Goal: Task Accomplishment & Management: Use online tool/utility

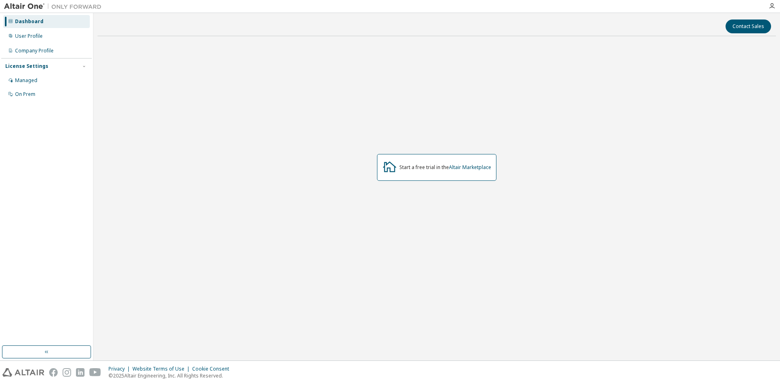
click at [37, 19] on div "Dashboard" at bounding box center [29, 21] width 28 height 6
click at [473, 165] on link "Altair Marketplace" at bounding box center [470, 167] width 42 height 7
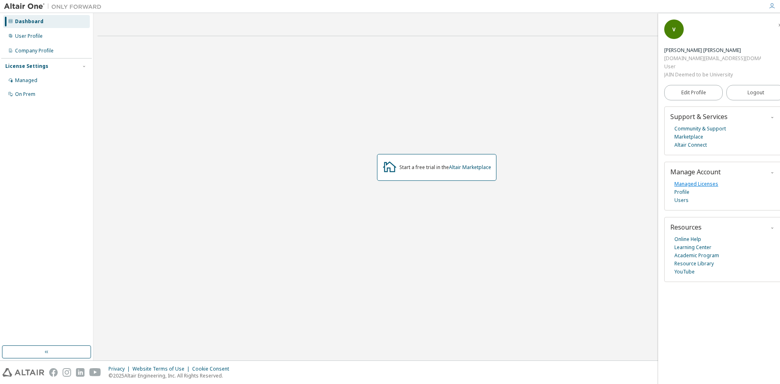
click at [709, 180] on link "Managed Licenses" at bounding box center [696, 184] width 44 height 8
click at [22, 93] on div "On Prem" at bounding box center [25, 94] width 20 height 6
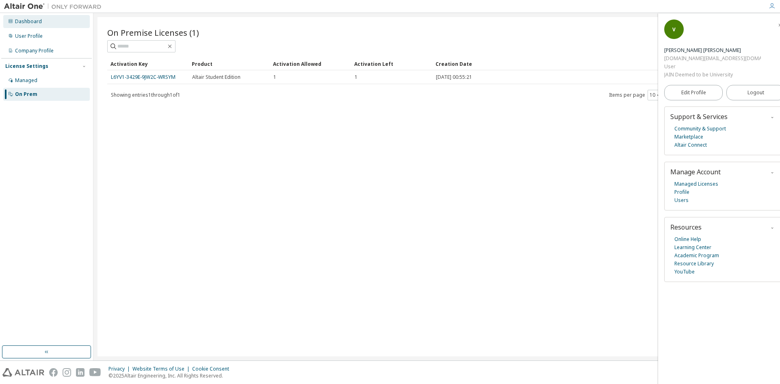
click at [35, 18] on div "Dashboard" at bounding box center [28, 21] width 27 height 6
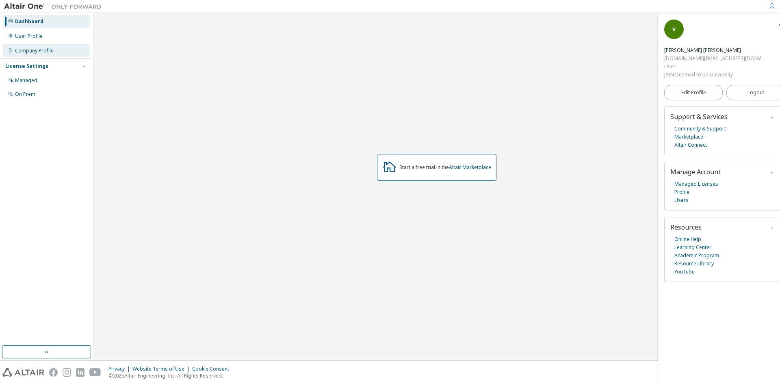
click at [29, 52] on div "Company Profile" at bounding box center [34, 51] width 39 height 6
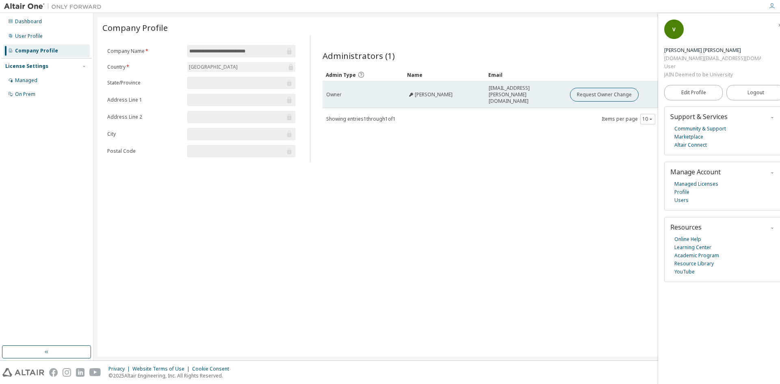
click at [412, 91] on div "Prof. Amalesh Barai" at bounding box center [429, 94] width 45 height 6
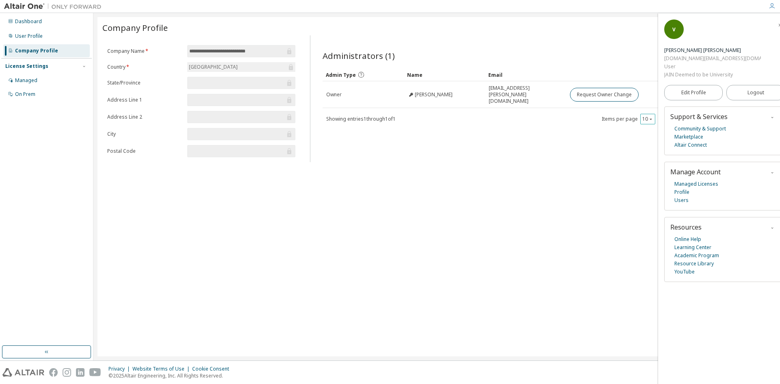
click at [649, 117] on icon "button" at bounding box center [650, 119] width 5 height 5
click at [587, 149] on div "Administrators (1) Clear Load Save Save As Field Operator Value Select filter S…" at bounding box center [541, 101] width 456 height 122
click at [551, 151] on div "Administrators (1) Clear Load Save Save As Field Operator Value Select filter S…" at bounding box center [541, 101] width 456 height 122
click at [383, 183] on div "**********" at bounding box center [436, 186] width 678 height 339
click at [538, 195] on div "**********" at bounding box center [436, 186] width 678 height 339
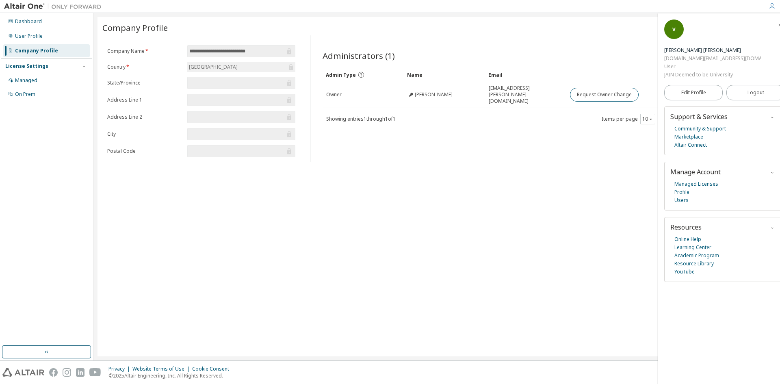
click at [479, 186] on div "**********" at bounding box center [436, 186] width 678 height 339
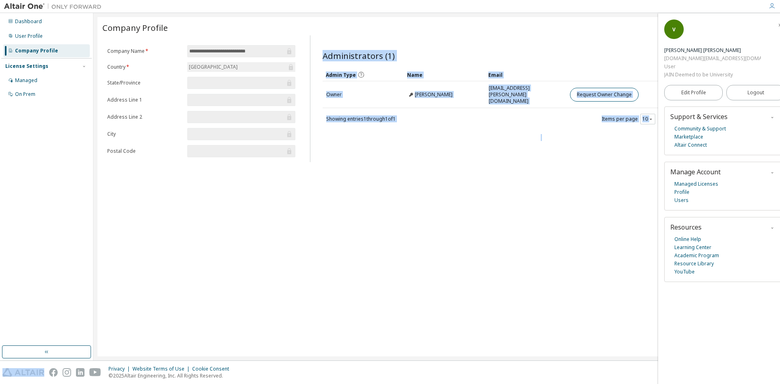
click at [479, 186] on div "**********" at bounding box center [436, 186] width 678 height 339
click at [473, 199] on div "**********" at bounding box center [436, 186] width 678 height 339
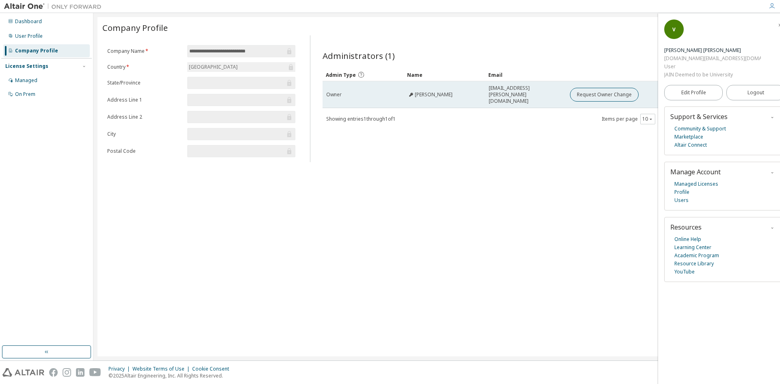
click at [409, 92] on icon at bounding box center [411, 94] width 5 height 5
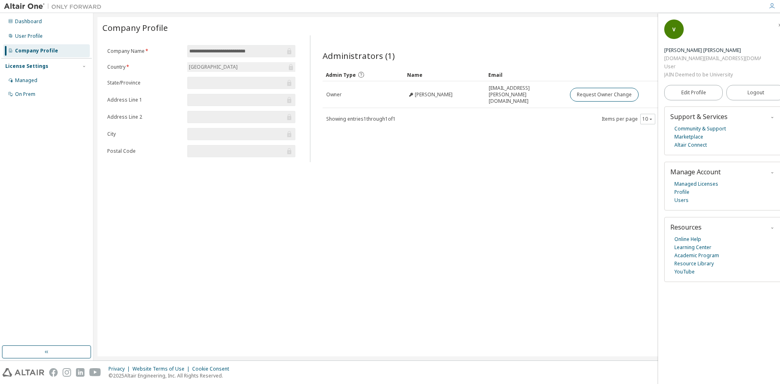
click at [441, 187] on div "**********" at bounding box center [436, 186] width 678 height 339
click at [27, 37] on div "User Profile" at bounding box center [29, 36] width 28 height 6
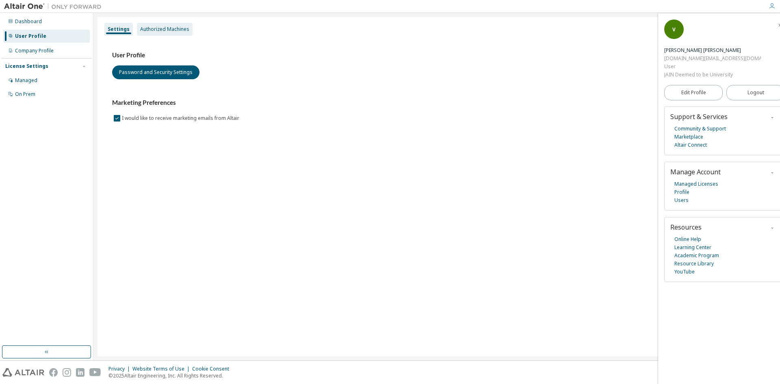
click at [158, 29] on div "Authorized Machines" at bounding box center [164, 29] width 49 height 6
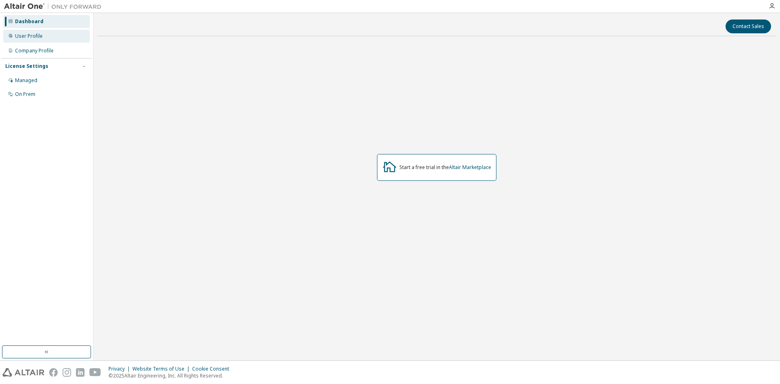
click at [36, 37] on div "User Profile" at bounding box center [29, 36] width 28 height 6
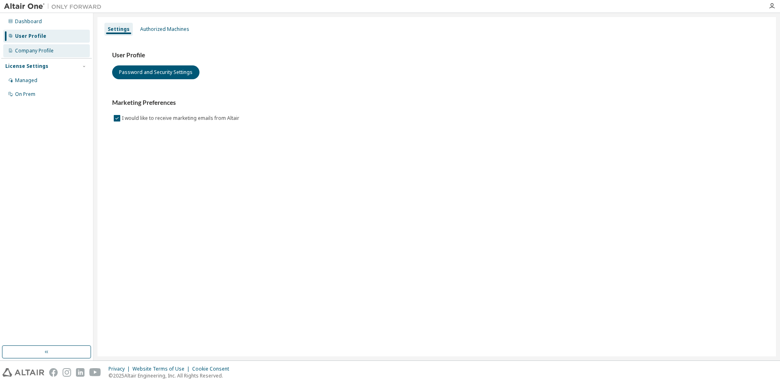
click at [45, 51] on div "Company Profile" at bounding box center [34, 51] width 39 height 6
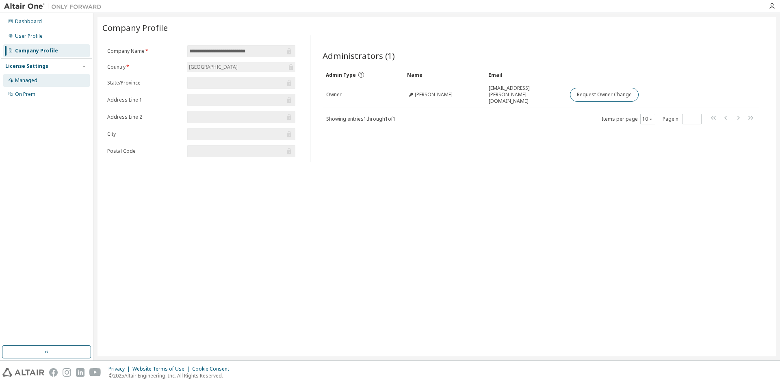
click at [26, 82] on div "Managed" at bounding box center [26, 80] width 22 height 6
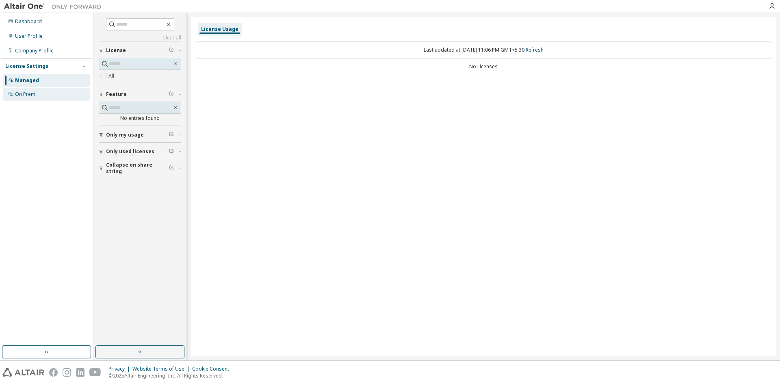
click at [26, 92] on div "On Prem" at bounding box center [25, 94] width 20 height 6
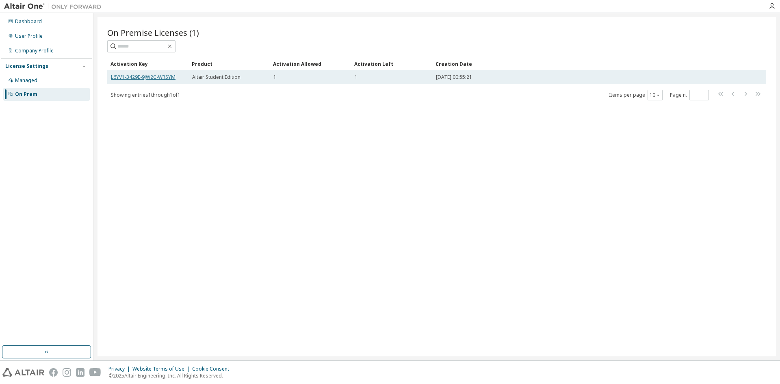
click at [151, 78] on link "L6YV1-3429E-9JW2C-WRSYM" at bounding box center [143, 77] width 65 height 7
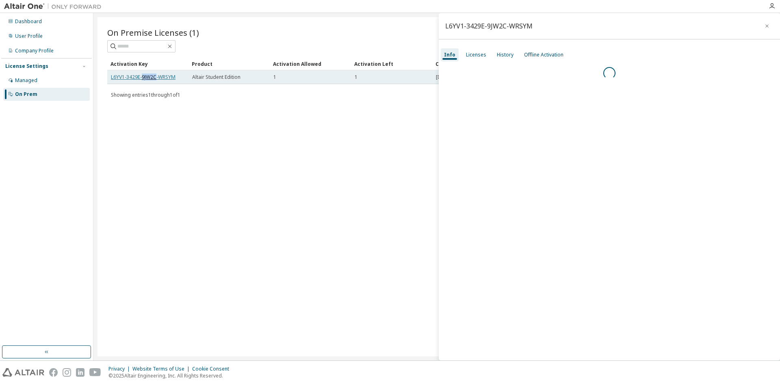
click at [151, 78] on link "L6YV1-3429E-9JW2C-WRSYM" at bounding box center [143, 77] width 65 height 7
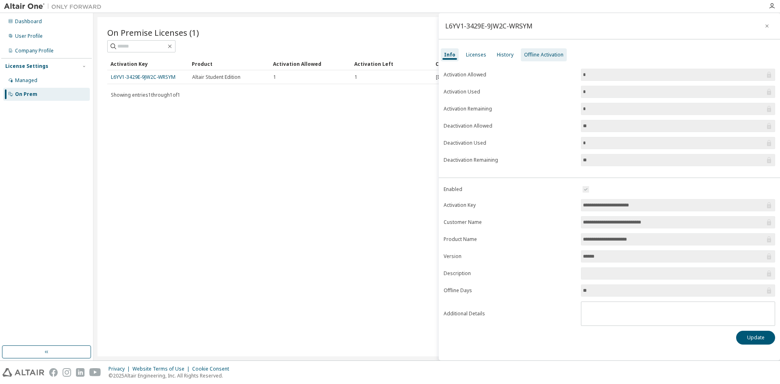
click at [536, 52] on div "Offline Activation" at bounding box center [543, 55] width 39 height 6
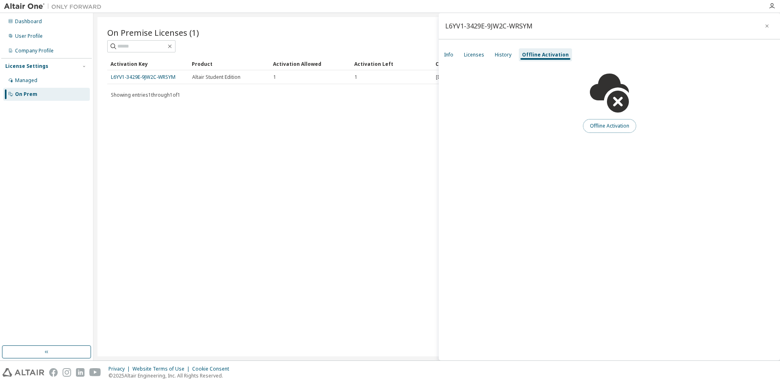
click at [614, 124] on button "Offline Activation" at bounding box center [609, 126] width 53 height 14
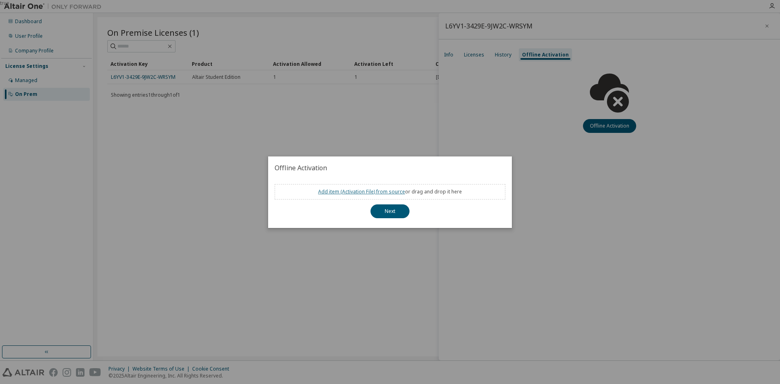
click at [390, 191] on link "Add item ( Activation File ) from source" at bounding box center [361, 191] width 87 height 7
click at [355, 238] on div "true" at bounding box center [390, 192] width 780 height 384
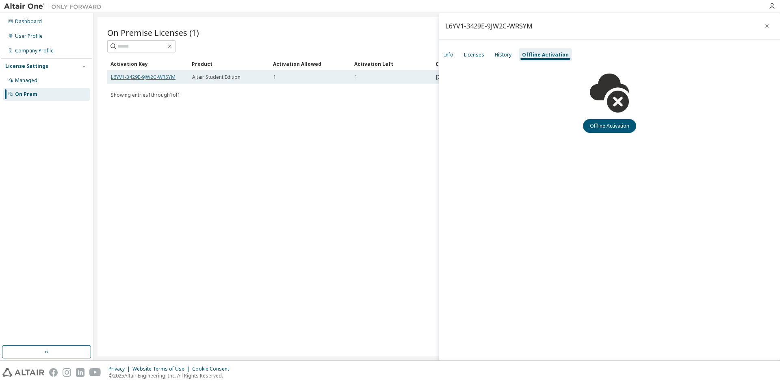
click at [164, 77] on link "L6YV1-3429E-9JW2C-WRSYM" at bounding box center [143, 77] width 65 height 7
drag, startPoint x: 164, startPoint y: 77, endPoint x: 141, endPoint y: 76, distance: 22.7
click at [141, 76] on link "L6YV1-3429E-9JW2C-WRSYM" at bounding box center [143, 77] width 65 height 7
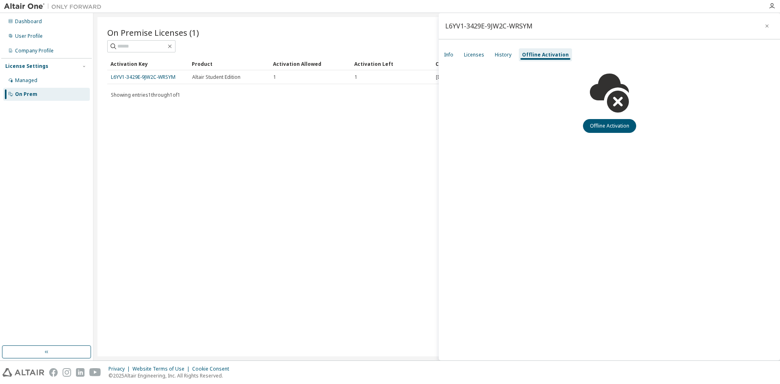
click at [135, 120] on div "On Premise Licenses (1) Clear Load Save Save As Field Operator Value Select fil…" at bounding box center [436, 186] width 678 height 339
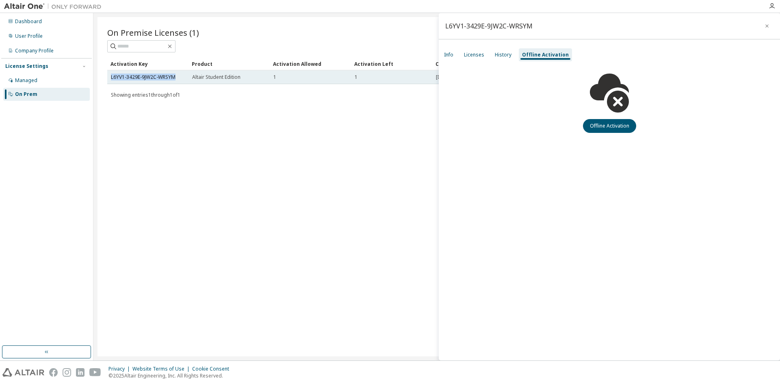
drag, startPoint x: 182, startPoint y: 72, endPoint x: 110, endPoint y: 74, distance: 71.9
click at [110, 74] on td "L6YV1-3429E-9JW2C-WRSYM" at bounding box center [147, 77] width 81 height 14
copy link "L6YV1-3429E-9JW2C-WRSYM"
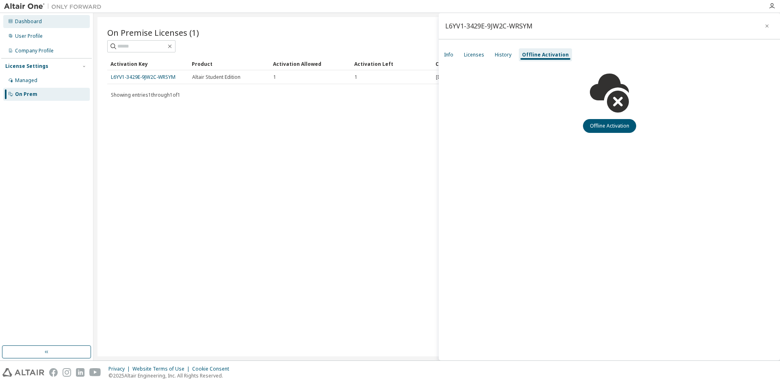
click at [41, 18] on div "Dashboard" at bounding box center [46, 21] width 87 height 13
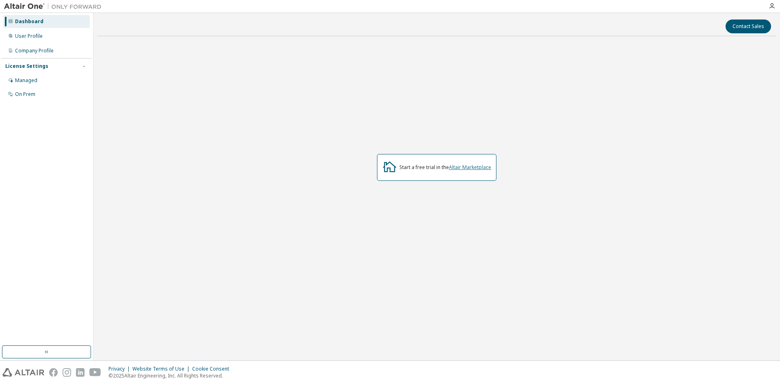
click at [470, 167] on link "Altair Marketplace" at bounding box center [470, 167] width 42 height 7
